Goal: Register for event/course

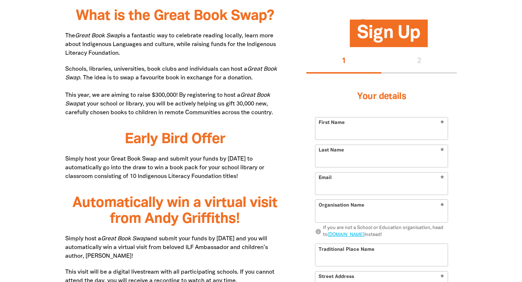
scroll to position [401, 0]
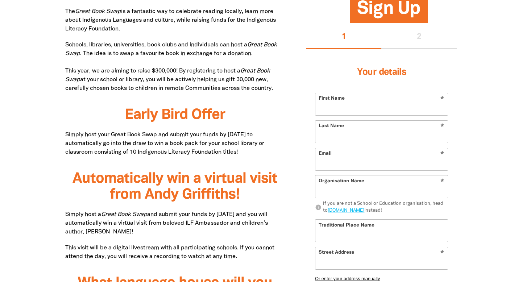
click at [348, 109] on input "First Name" at bounding box center [381, 104] width 132 height 22
type input "[PERSON_NAME]"
type input "Cross"
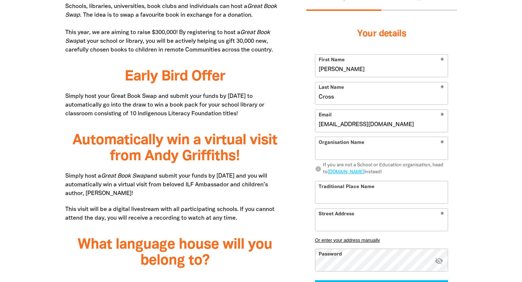
scroll to position [441, 0]
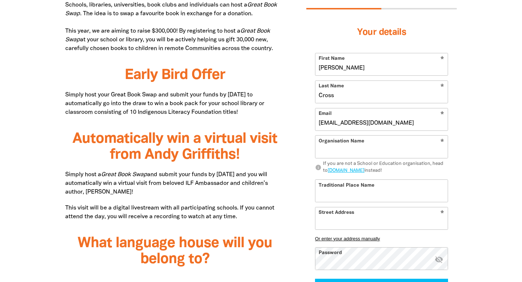
type input "[EMAIL_ADDRESS][DOMAIN_NAME]"
click at [350, 153] on input "Organisation Name" at bounding box center [381, 147] width 132 height 22
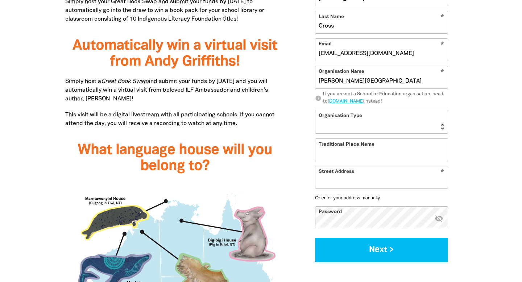
scroll to position [542, 0]
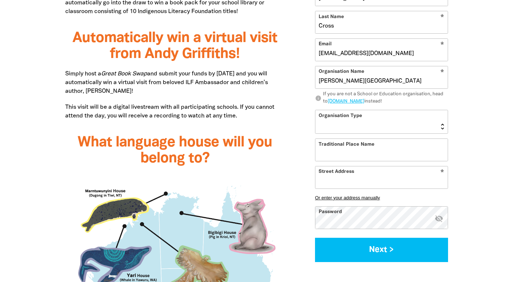
type input "[PERSON_NAME][GEOGRAPHIC_DATA]"
click at [390, 129] on select "[GEOGRAPHIC_DATA] K-12 University or [GEOGRAPHIC_DATA]" at bounding box center [381, 121] width 132 height 23
select select "primary-school"
click at [315, 110] on select "[GEOGRAPHIC_DATA] K-12 University or [GEOGRAPHIC_DATA]" at bounding box center [381, 121] width 132 height 23
click at [359, 155] on input "Traditional Place Name" at bounding box center [381, 150] width 132 height 22
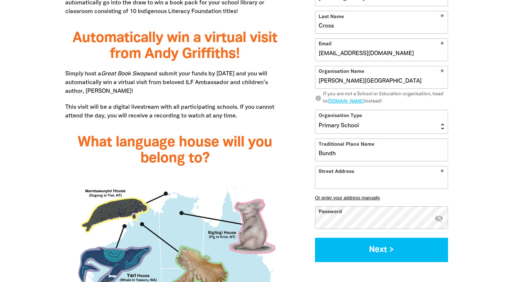
drag, startPoint x: 346, startPoint y: 156, endPoint x: 304, endPoint y: 154, distance: 41.7
click at [304, 154] on div "Sign Up 1 2 Your details * First Name [PERSON_NAME] * Last Name Cross * Email […" at bounding box center [381, 79] width 172 height 381
paste input "jalung"
type input "Bundjalung"
click at [332, 184] on input "Street Address" at bounding box center [381, 177] width 132 height 22
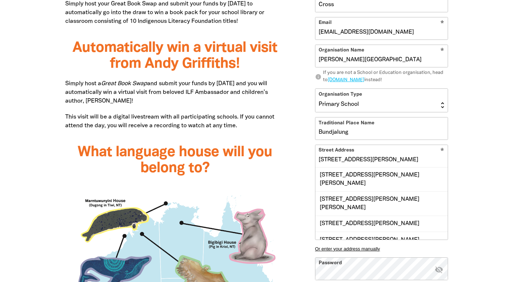
scroll to position [543, 0]
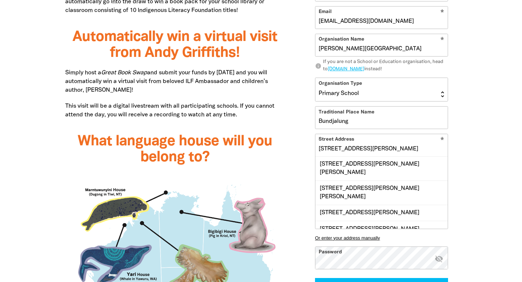
click at [324, 148] on input "[STREET_ADDRESS][PERSON_NAME]" at bounding box center [381, 145] width 132 height 22
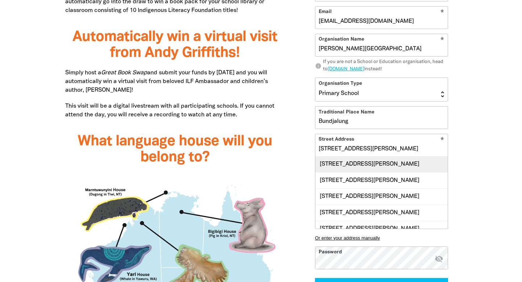
click at [334, 168] on div "[STREET_ADDRESS][PERSON_NAME]" at bounding box center [381, 164] width 132 height 16
type input "[STREET_ADDRESS][PERSON_NAME]"
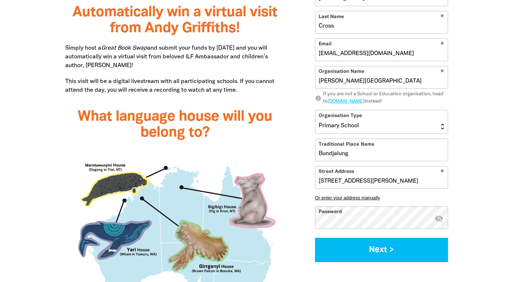
scroll to position [571, 0]
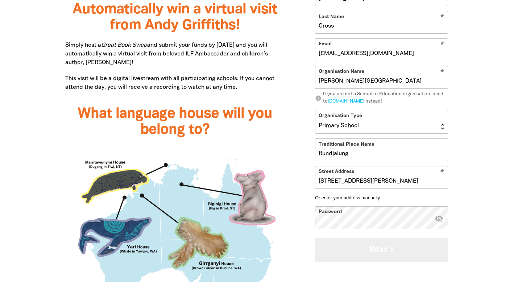
click at [334, 252] on button "Next >" at bounding box center [381, 250] width 133 height 24
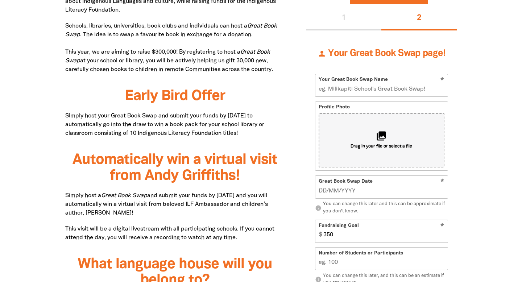
scroll to position [419, 0]
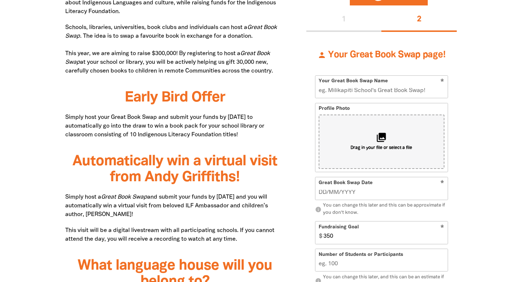
click at [330, 91] on input "Your Great Book Swap Name" at bounding box center [381, 87] width 132 height 22
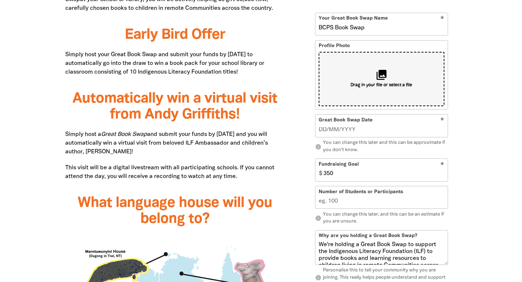
scroll to position [484, 0]
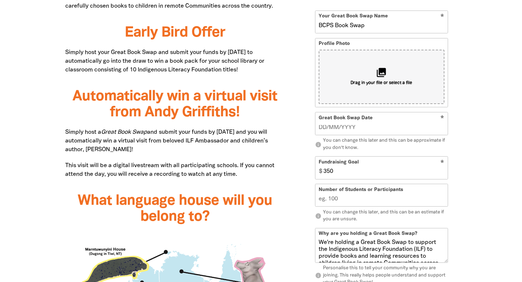
type input "BCPS Book Swap"
type input "__/__/____"
click at [343, 128] on input "__/__/____" at bounding box center [381, 128] width 126 height 8
click at [321, 126] on input "__/__/____" at bounding box center [381, 128] width 126 height 8
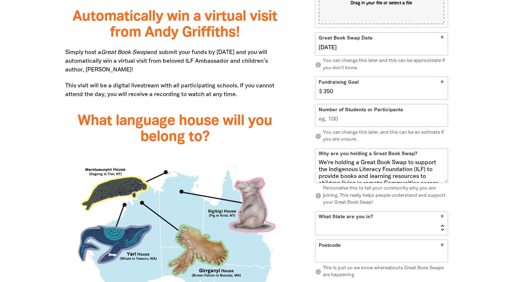
scroll to position [568, 0]
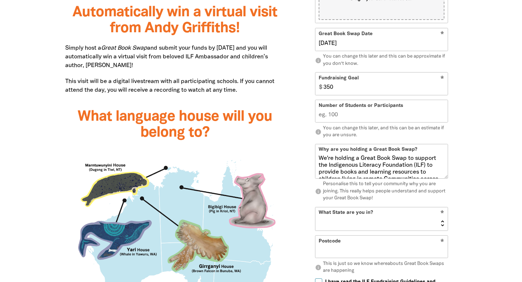
type input "[DATE]"
click at [336, 113] on input "Number of Students or Participants" at bounding box center [381, 111] width 132 height 22
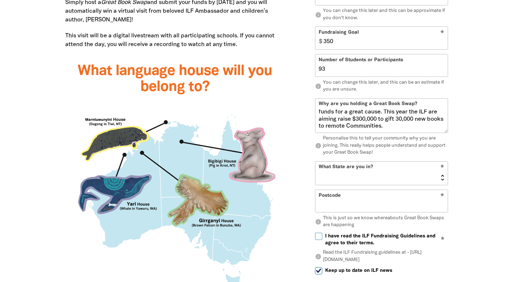
scroll to position [63, 0]
type input "93"
click at [405, 127] on textarea "We're holding a Great Book Swap to support the Indigenous Literacy Foundation (…" at bounding box center [381, 120] width 132 height 23
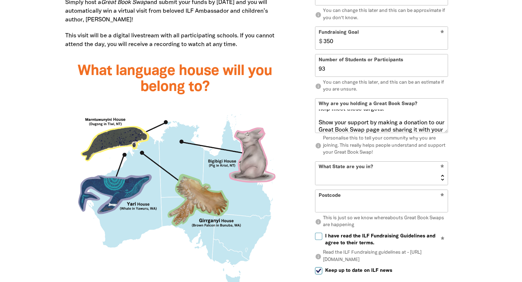
scroll to position [87, 0]
click at [379, 124] on textarea "We're holding a Great Book Swap to support the Indigenous Literacy Foundation (…" at bounding box center [381, 120] width 132 height 23
type textarea "We're holding a Great Book Swap to support the Indigenous Literacy Foundation (…"
click at [383, 164] on select "[GEOGRAPHIC_DATA] [GEOGRAPHIC_DATA] QLD [GEOGRAPHIC_DATA] [GEOGRAPHIC_DATA] SA …" at bounding box center [381, 173] width 132 height 23
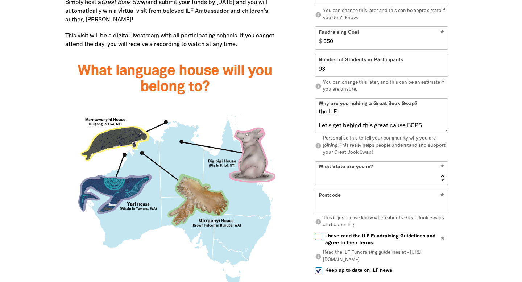
select select "[GEOGRAPHIC_DATA]"
click at [315, 162] on select "[GEOGRAPHIC_DATA] [GEOGRAPHIC_DATA] QLD [GEOGRAPHIC_DATA] [GEOGRAPHIC_DATA] SA …" at bounding box center [381, 173] width 132 height 23
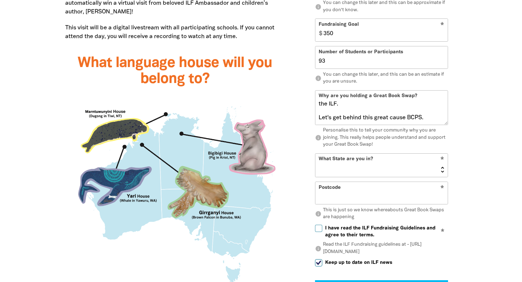
scroll to position [623, 0]
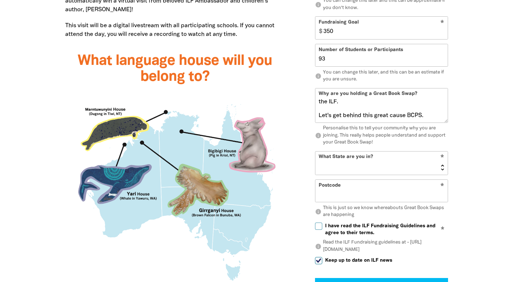
click at [362, 191] on input "Postcode" at bounding box center [381, 191] width 132 height 22
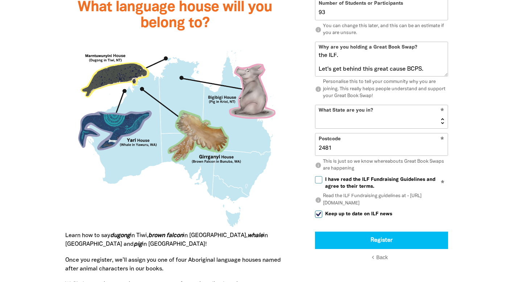
scroll to position [678, 0]
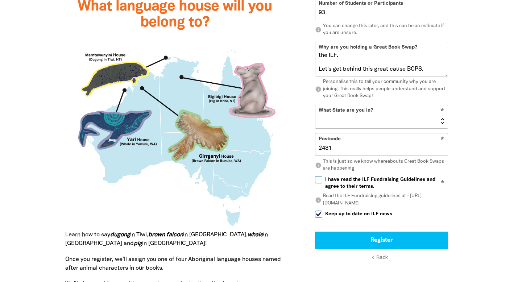
type input "2481"
click at [319, 179] on input "I have read the ILF Fundraising Guidelines and agree to their terms." at bounding box center [318, 179] width 7 height 7
checkbox input "true"
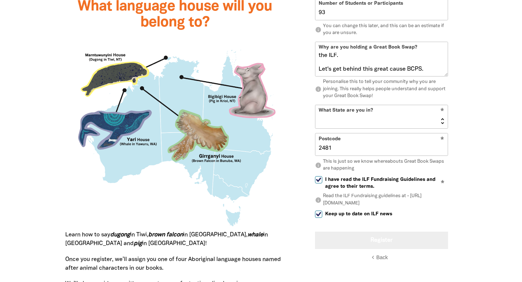
click at [343, 243] on button "Register" at bounding box center [381, 239] width 133 height 17
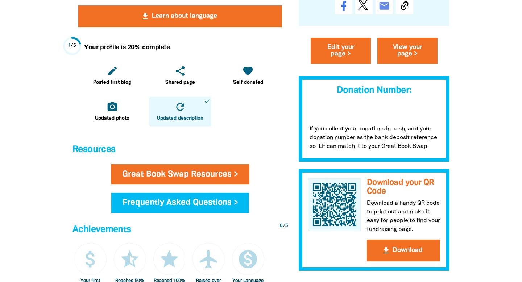
scroll to position [233, 0]
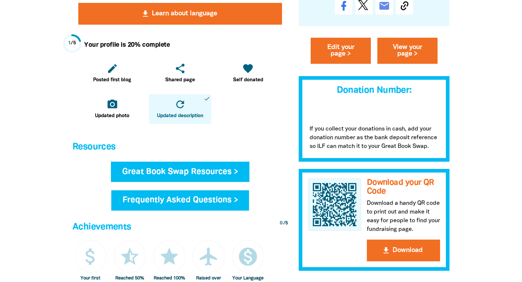
click at [216, 171] on link "Great Book Swap Resources >" at bounding box center [180, 172] width 138 height 20
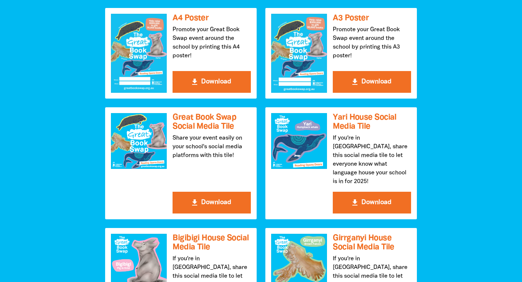
scroll to position [801, 0]
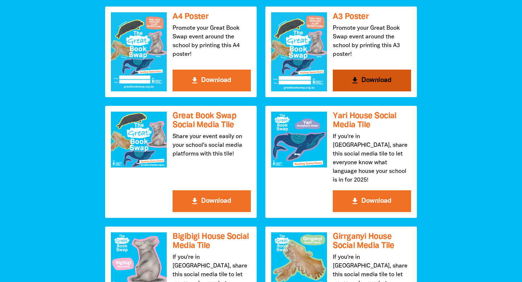
click at [347, 78] on button "get_app Download" at bounding box center [372, 81] width 78 height 22
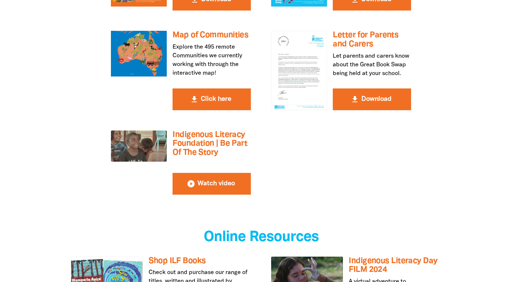
scroll to position [1414, 0]
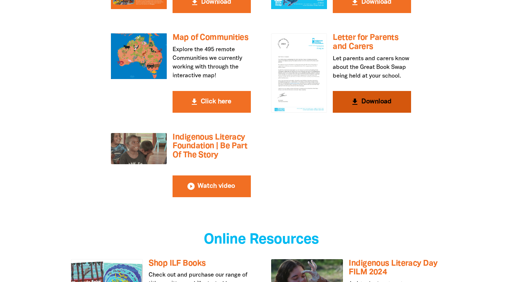
click at [353, 97] on icon "get_app" at bounding box center [354, 101] width 9 height 9
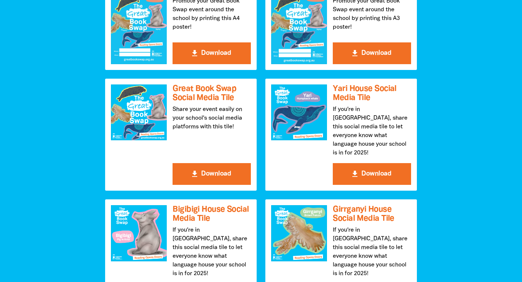
scroll to position [0, 0]
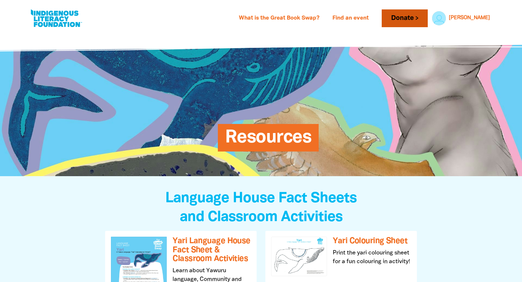
click at [427, 16] on link "Donate" at bounding box center [404, 18] width 46 height 18
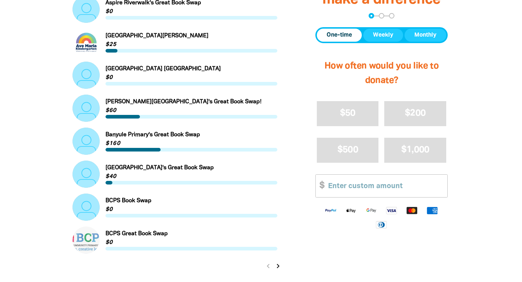
scroll to position [802, 0]
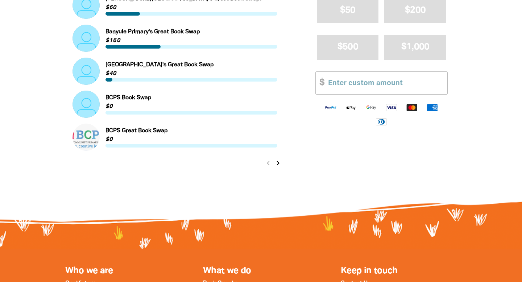
click at [114, 131] on link "Link to BCPS Great Book Swap" at bounding box center [174, 137] width 205 height 27
